Goal: Transaction & Acquisition: Purchase product/service

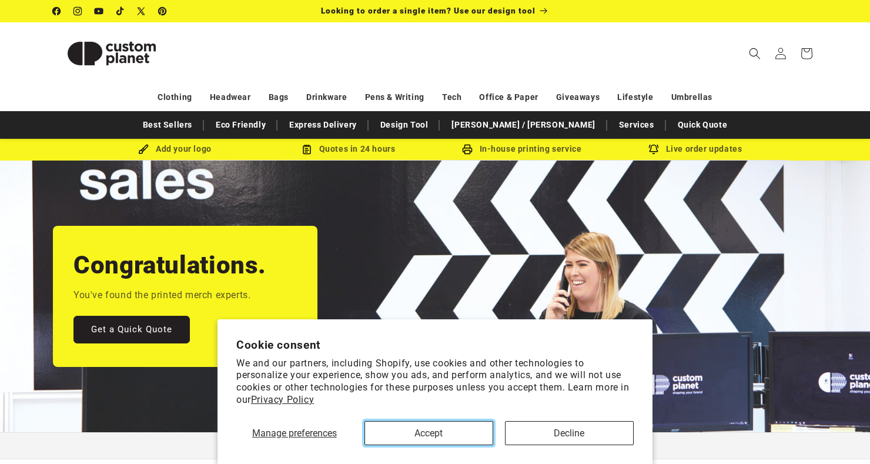
click at [442, 433] on button "Accept" at bounding box center [428, 433] width 129 height 24
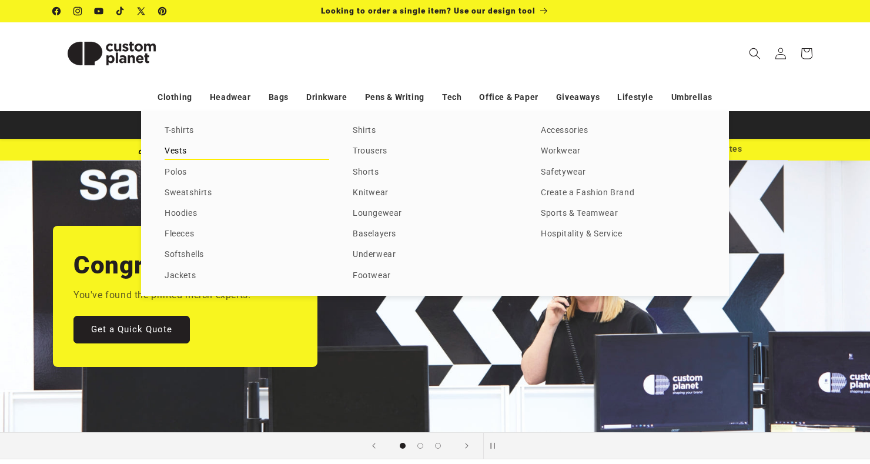
click at [176, 156] on link "Vests" at bounding box center [247, 151] width 165 height 16
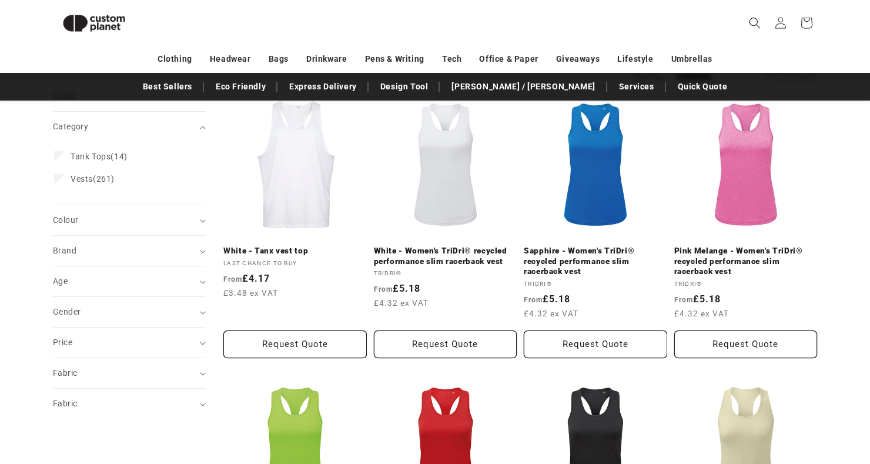
scroll to position [125, 0]
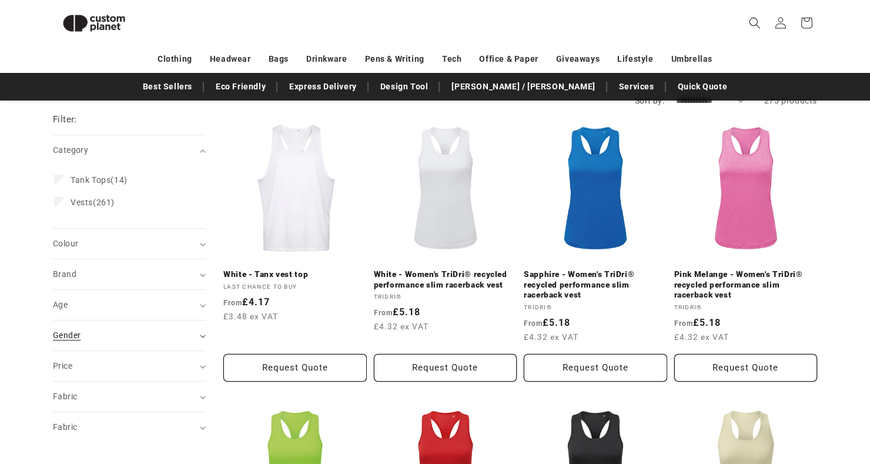
click at [193, 340] on div "Gender (0)" at bounding box center [124, 335] width 143 height 12
click at [53, 388] on div "Gender [DEMOGRAPHIC_DATA] (197) [DEMOGRAPHIC_DATA] (197 products) [DEMOGRAPHIC_…" at bounding box center [129, 392] width 153 height 85
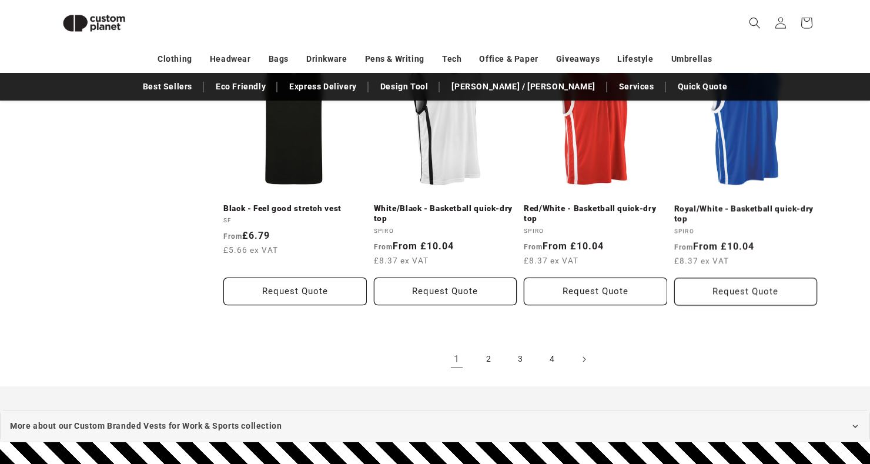
scroll to position [1277, 0]
